Goal: Find specific page/section: Find specific page/section

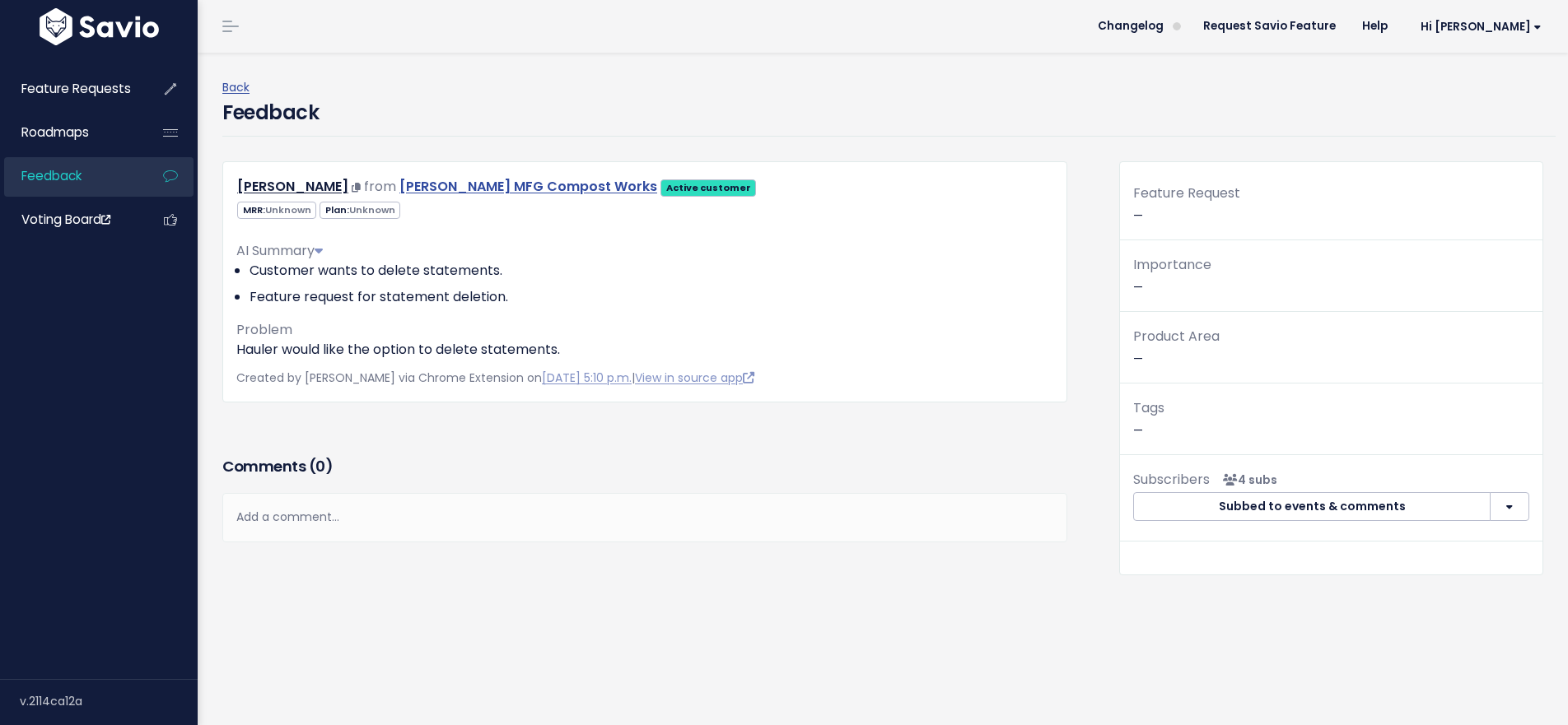
click at [534, 186] on link "[PERSON_NAME] MFG Compost Works" at bounding box center [527, 187] width 258 height 19
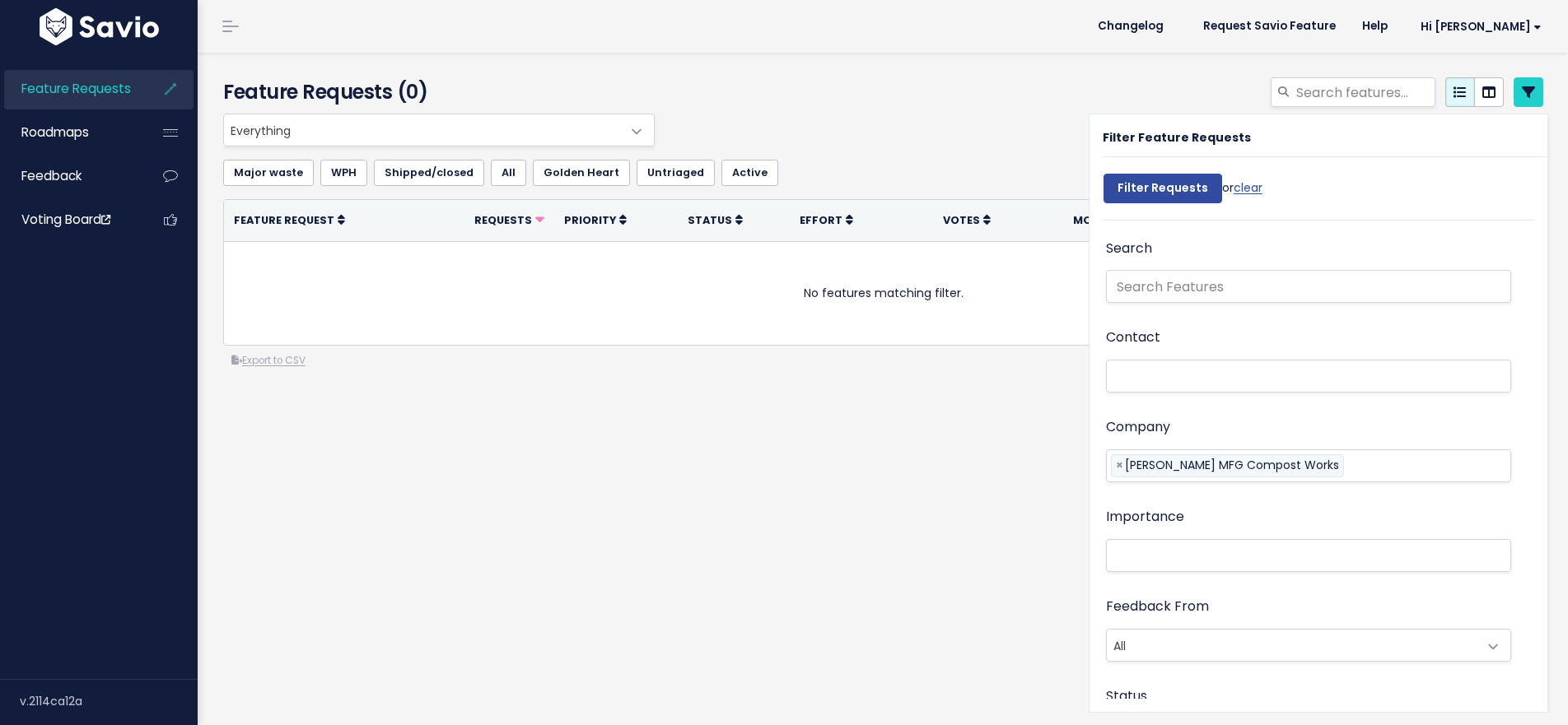
select select
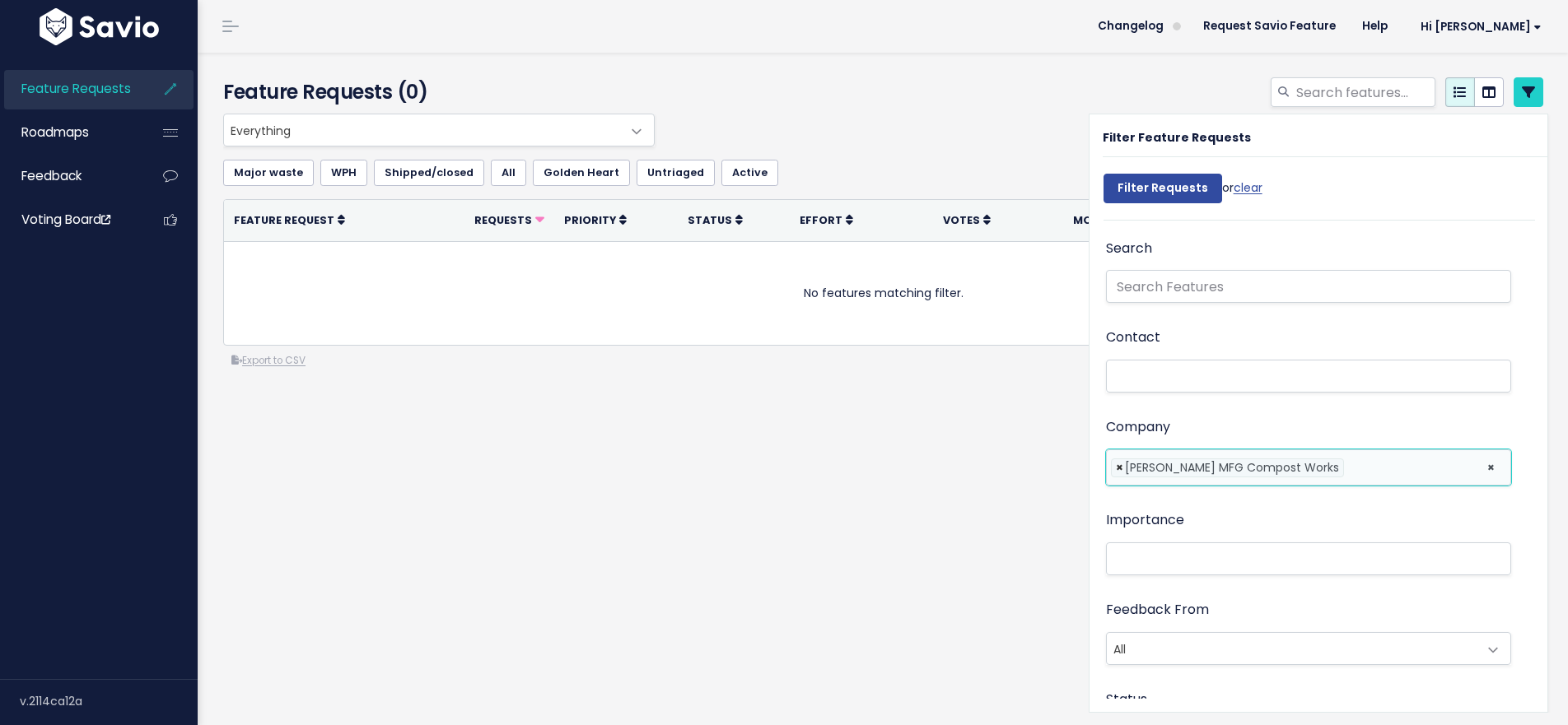
click at [1115, 468] on span "×" at bounding box center [1119, 468] width 8 height 17
select select
click at [1143, 472] on li at bounding box center [1304, 466] width 387 height 17
click at [1149, 468] on li at bounding box center [1304, 466] width 387 height 17
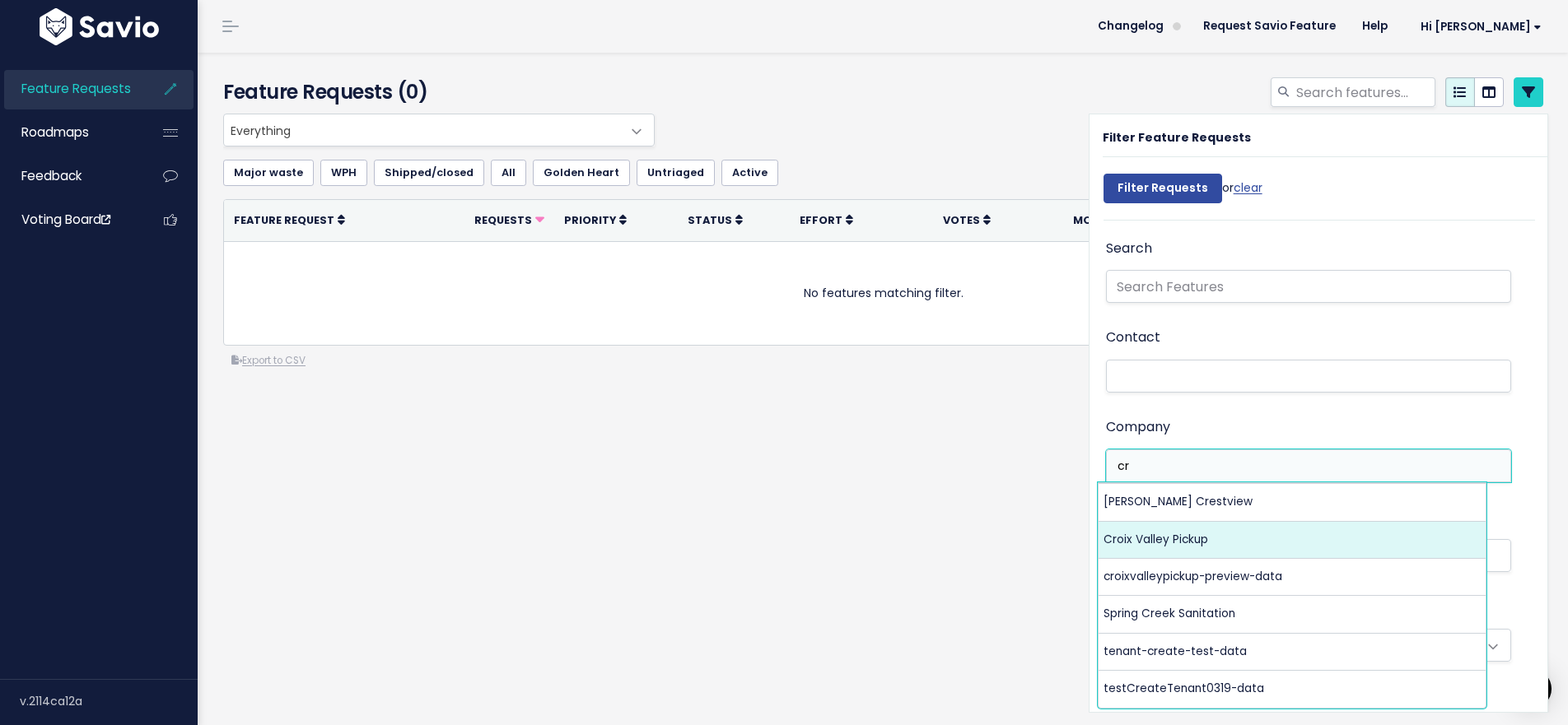
type input "cr"
select select "18109464"
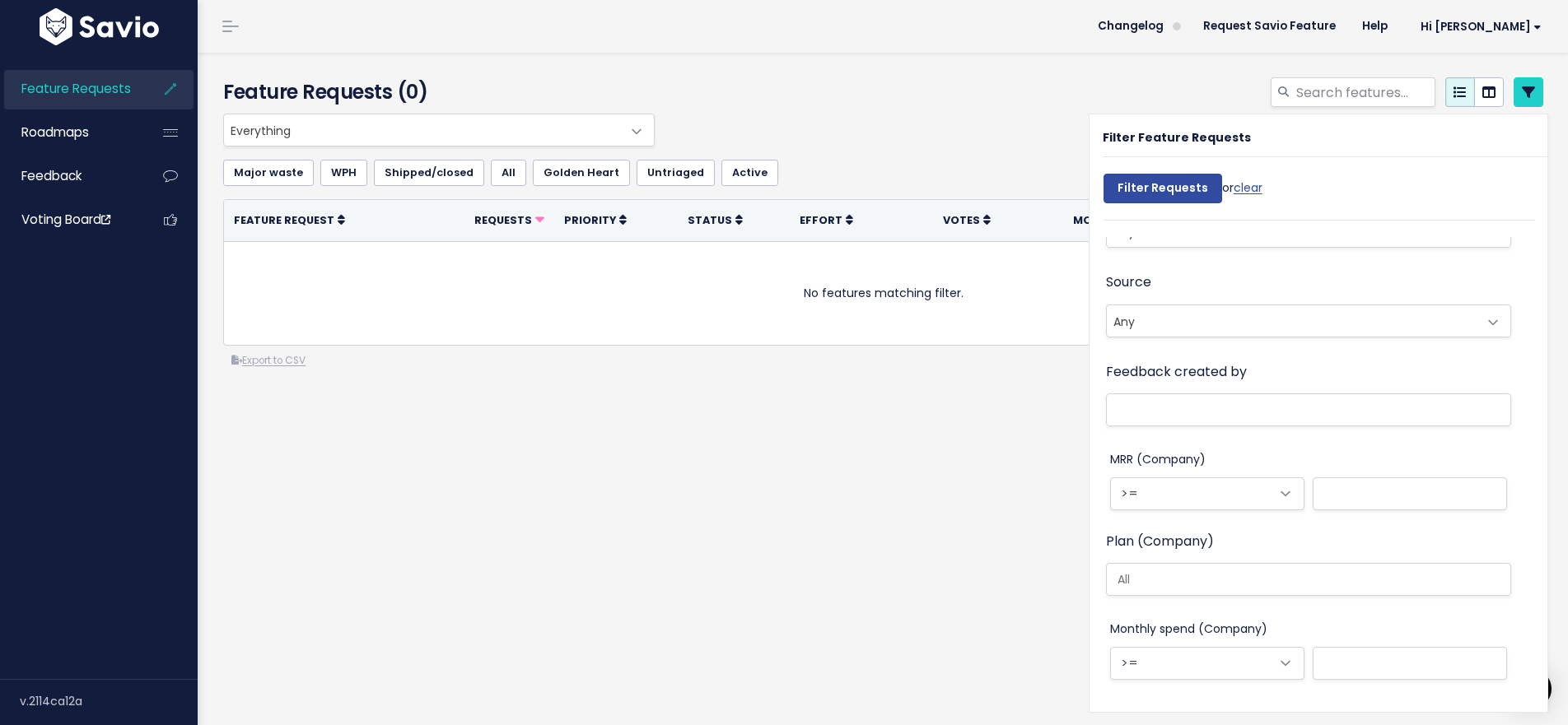
scroll to position [1391, 0]
click at [898, 631] on div "Feature Requests (0) Everything No Product Area Onboarding Billing Routing Invo…" at bounding box center [882, 388] width 1369 height 672
click at [991, 531] on div "Feature Requests (0) Everything No Product Area Onboarding Billing Routing Invo…" at bounding box center [882, 388] width 1369 height 672
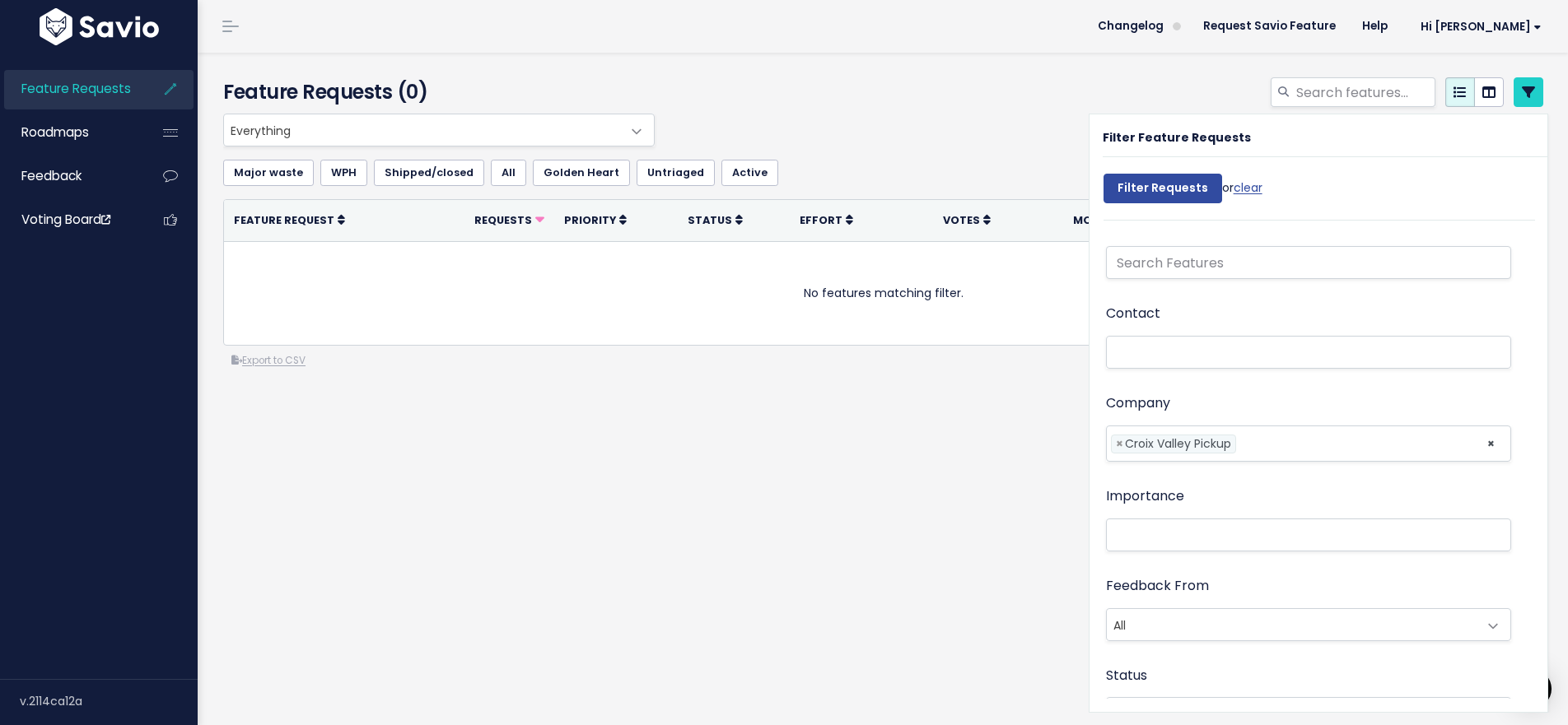
scroll to position [0, 0]
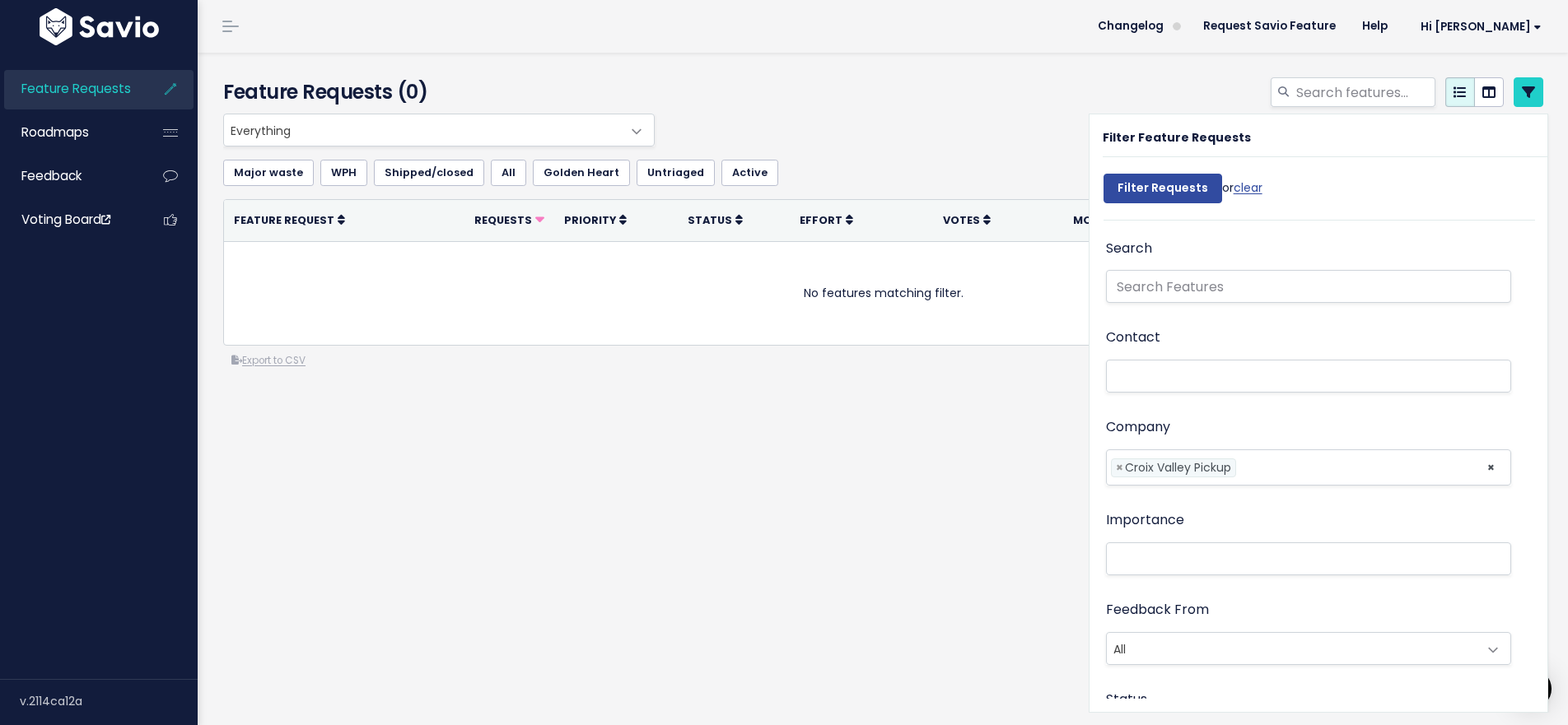
click at [644, 572] on div "Feature Requests (0) Everything No Product Area Onboarding Billing Routing Invo…" at bounding box center [882, 388] width 1369 height 672
click at [1521, 85] on icon at bounding box center [1528, 92] width 13 height 13
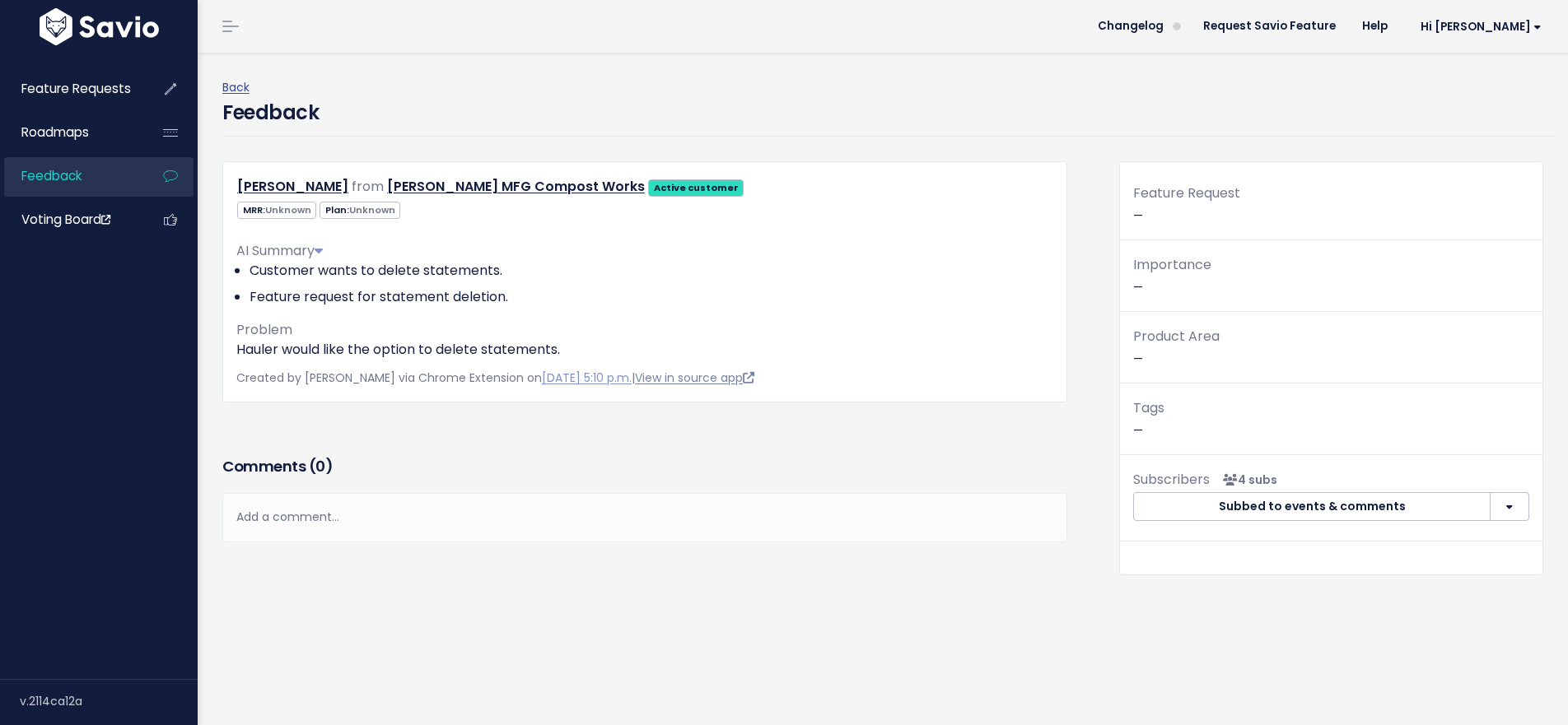
click at [707, 374] on link "View in source app" at bounding box center [694, 377] width 119 height 16
